Goal: Information Seeking & Learning: Learn about a topic

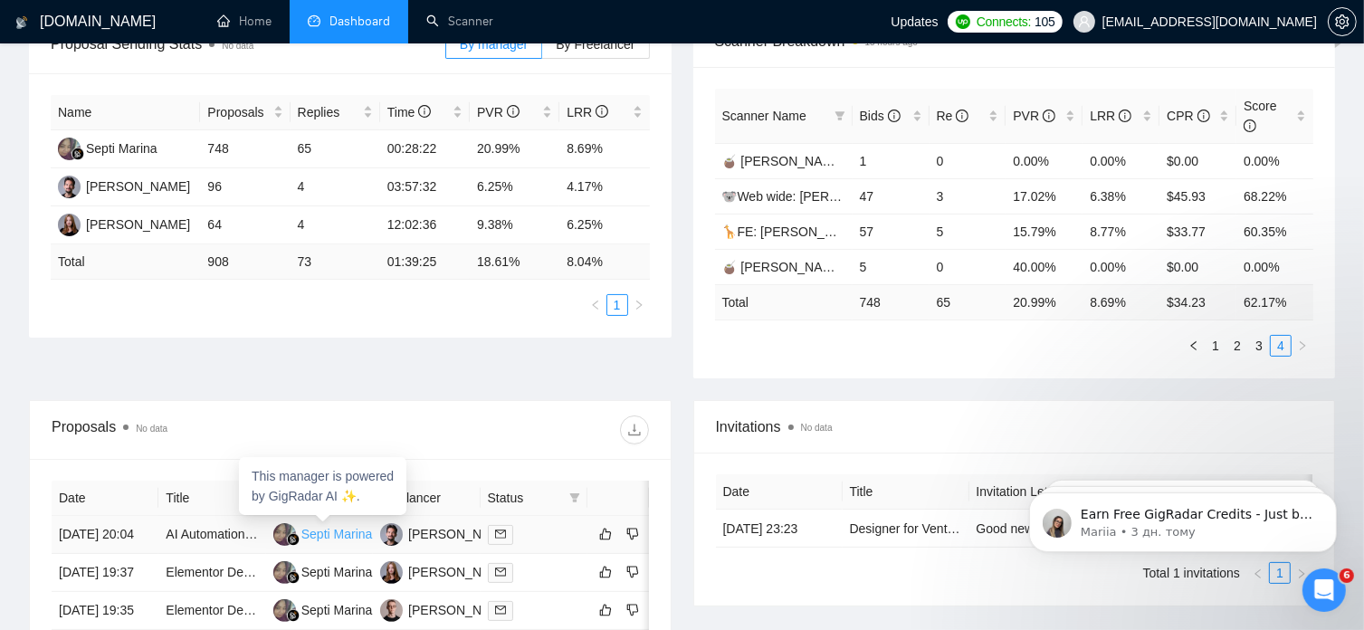
click at [366, 524] on div "Septi Marina" at bounding box center [337, 534] width 72 height 20
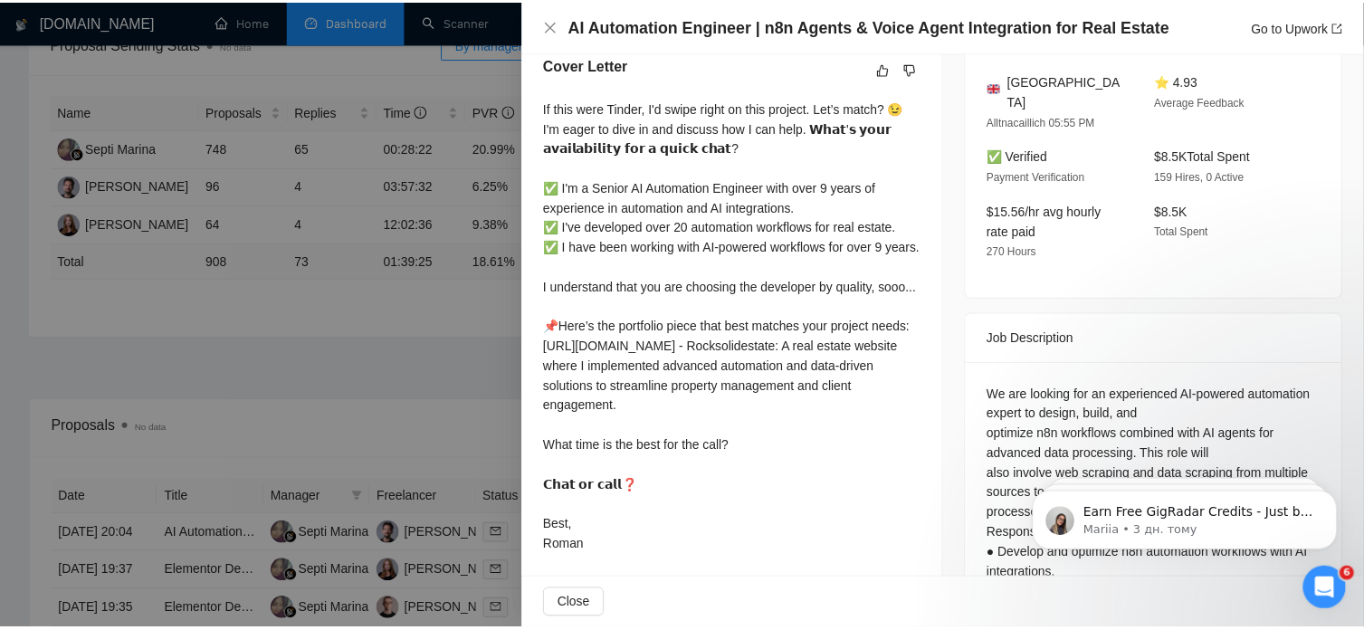
scroll to position [474, 0]
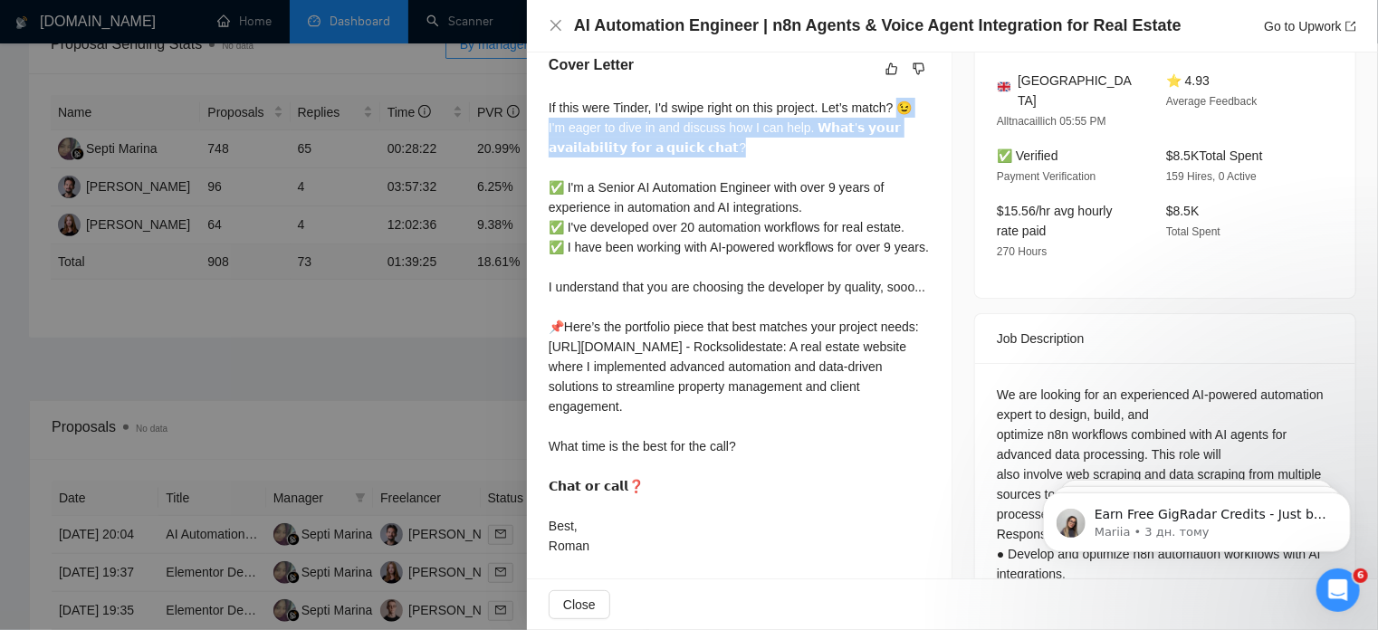
drag, startPoint x: 899, startPoint y: 109, endPoint x: 907, endPoint y: 151, distance: 43.3
click at [907, 151] on div "If this were Tinder, I'd swipe right on this project. Let’s match? 😉 I'm eager …" at bounding box center [739, 327] width 381 height 458
copy div "😉 I'm eager to dive in and discuss how I can help. 𝗪𝗵𝗮𝘁'𝘀 𝘆𝗼𝘂𝗿 𝗮𝘃𝗮𝗶𝗹𝗮𝗯𝗶𝗹𝗶𝘁𝘆 𝗳𝗼𝗿…"
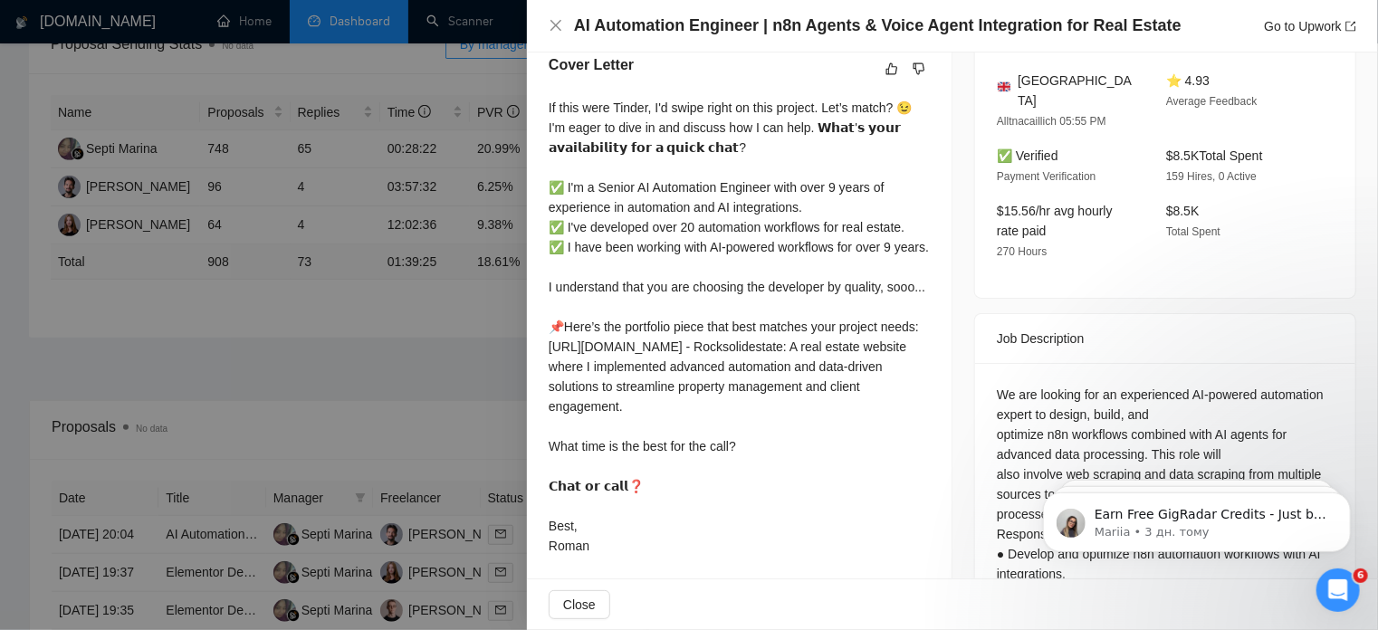
click at [326, 351] on div at bounding box center [689, 315] width 1378 height 630
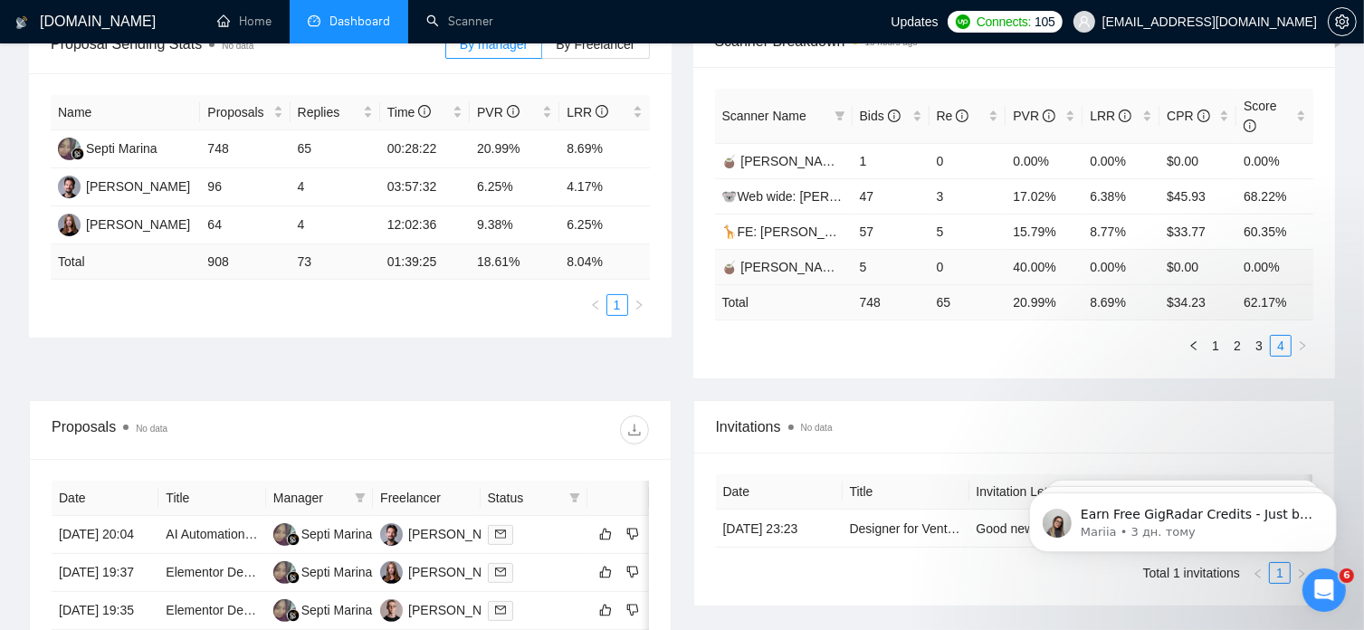
click at [792, 260] on span "🧉 [PERSON_NAME] | Web Wide: 23/07 - Bid in Range" at bounding box center [879, 267] width 314 height 14
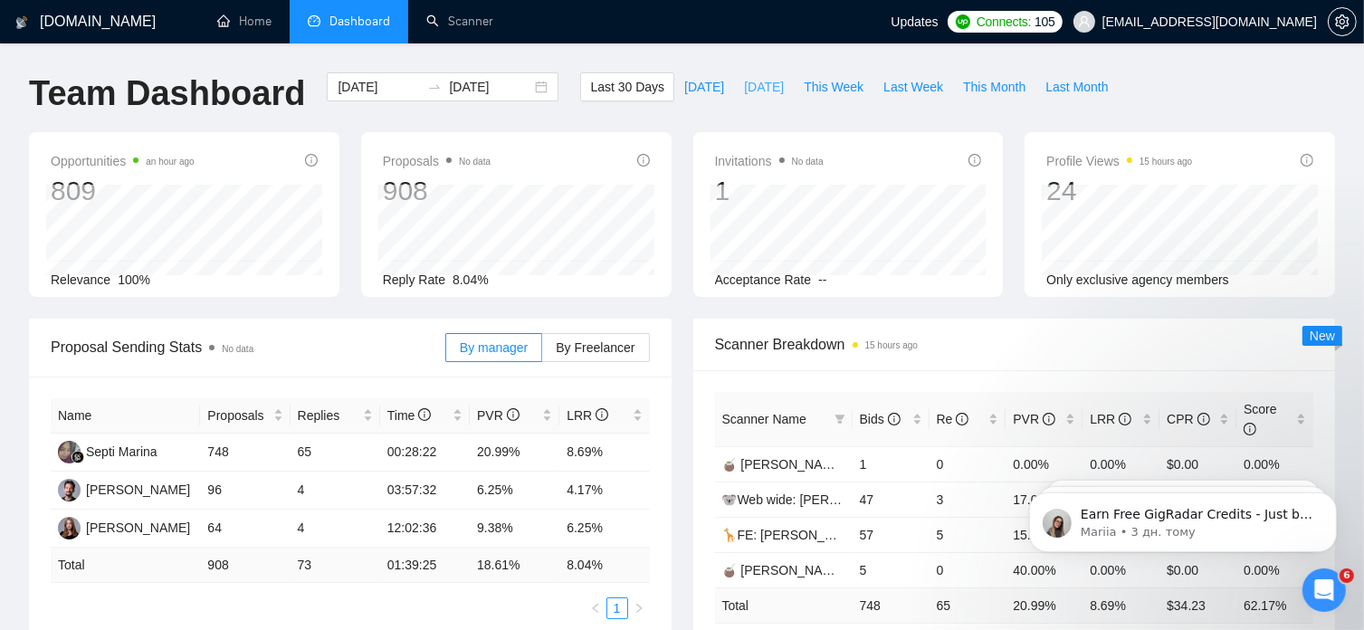
click at [744, 86] on span "[DATE]" at bounding box center [764, 87] width 40 height 20
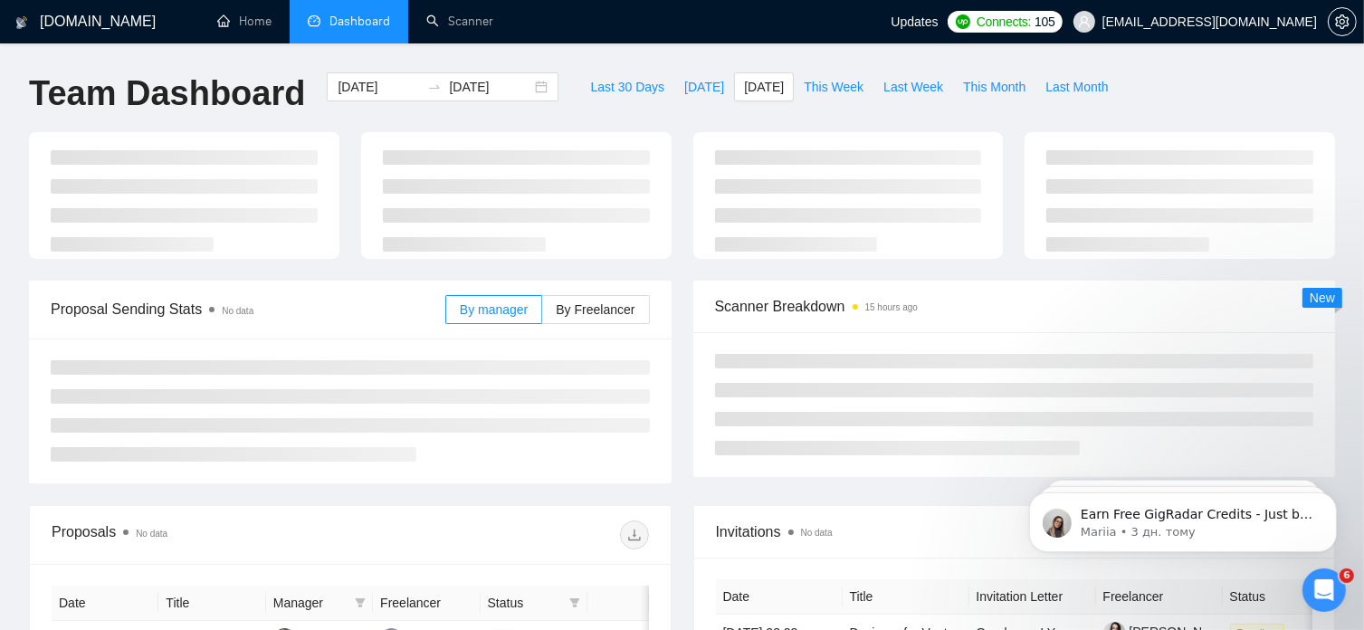
type input "[DATE]"
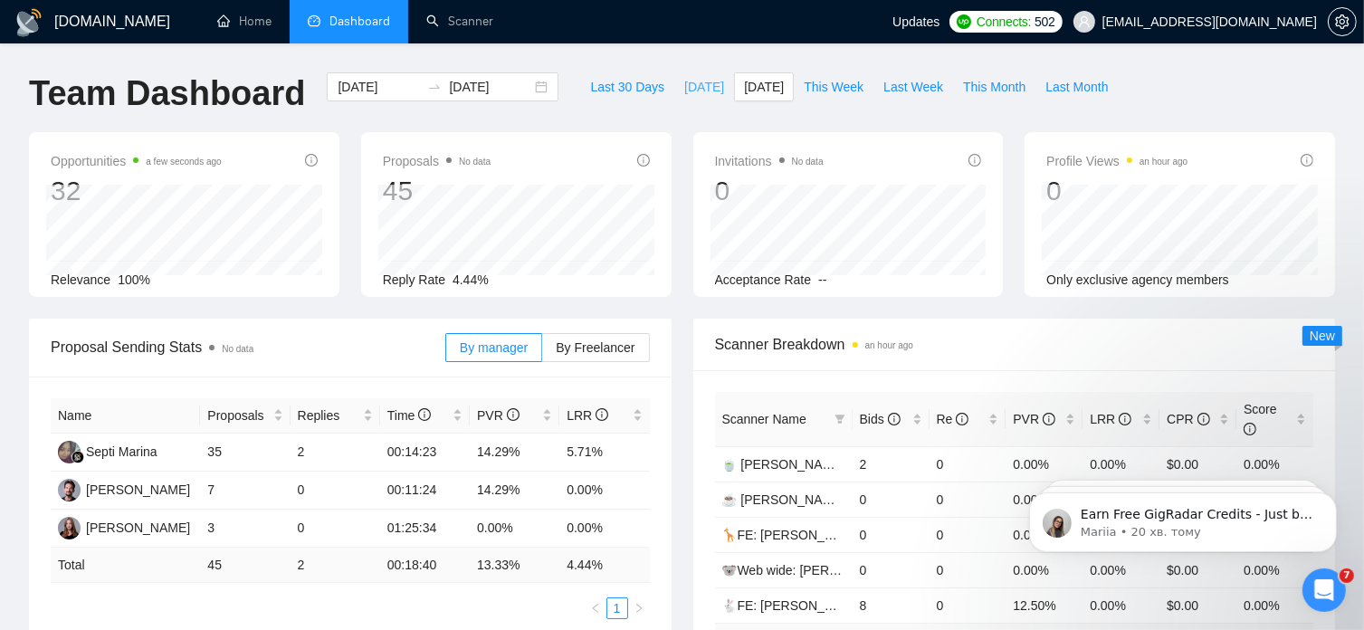
click at [684, 87] on span "[DATE]" at bounding box center [704, 87] width 40 height 20
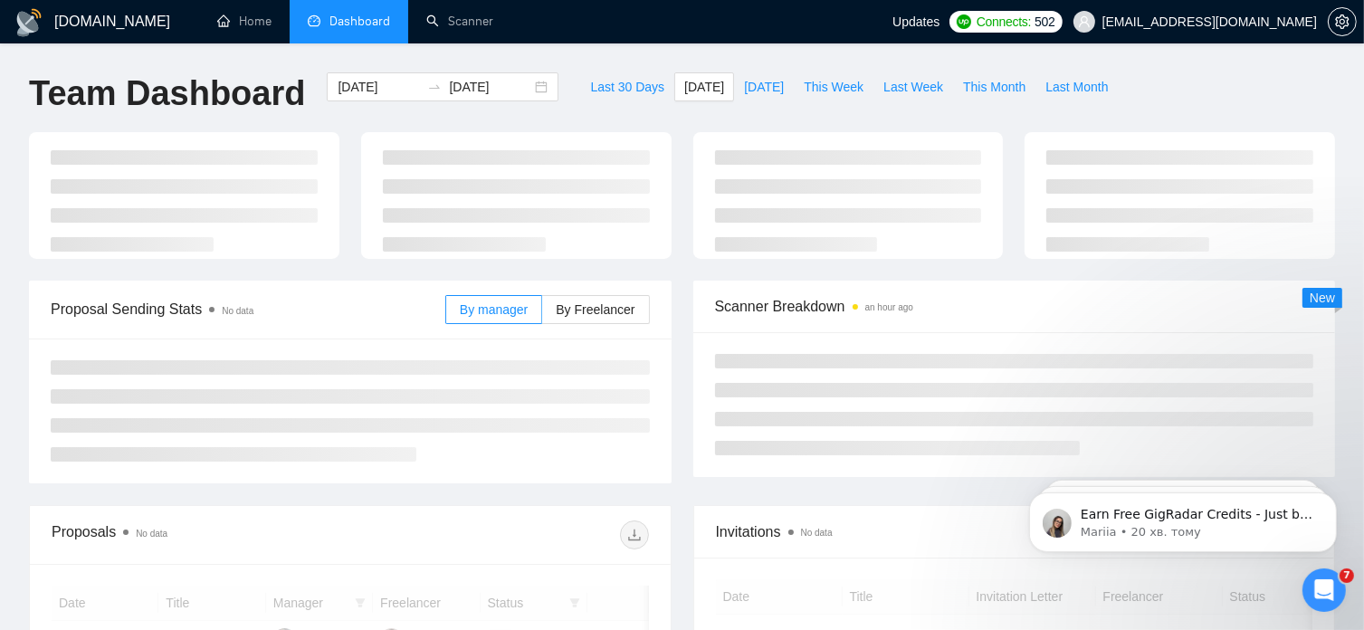
type input "[DATE]"
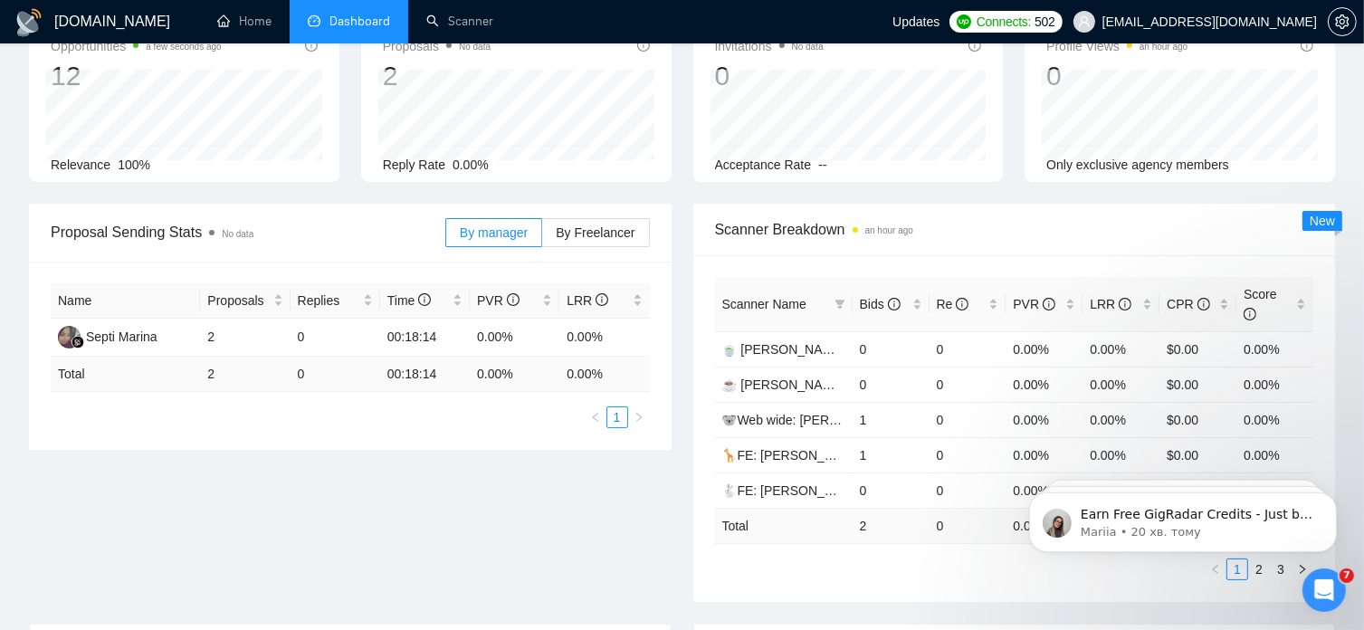
scroll to position [116, 0]
click at [623, 228] on span "By Freelancer" at bounding box center [595, 231] width 79 height 14
click at [542, 236] on input "By Freelancer" at bounding box center [542, 236] width 0 height 0
